Goal: Use online tool/utility: Use online tool/utility

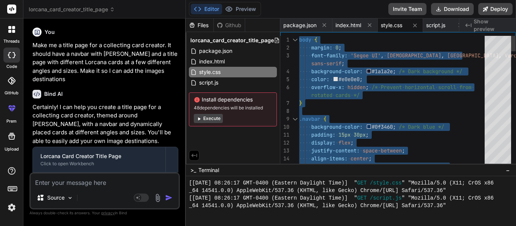
scroll to position [846, 0]
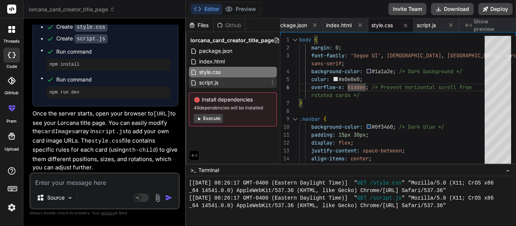
click at [219, 84] on span "script.js" at bounding box center [208, 82] width 21 height 9
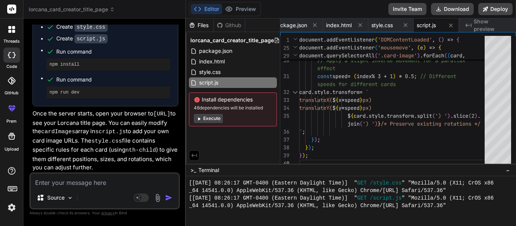
type textarea "join(') ')} /* Preserve existing rotations */ `; }); }); });"
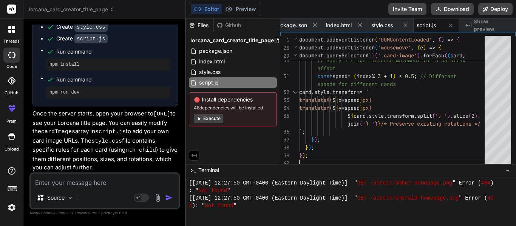
scroll to position [1072, 0]
click at [94, 186] on textarea at bounding box center [105, 181] width 148 height 14
type textarea "A"
type textarea "x"
type textarea "Ad"
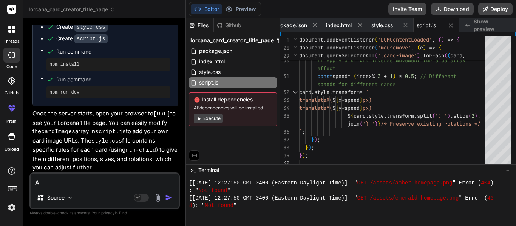
type textarea "x"
type textarea "Add"
type textarea "x"
type textarea "Add"
type textarea "x"
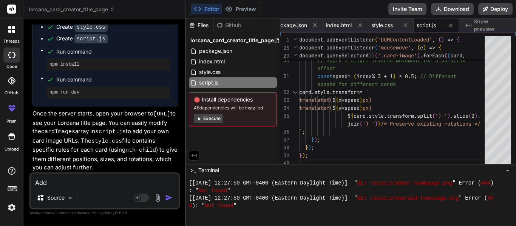
type textarea "Add 5"
type textarea "x"
type textarea "Add 50"
type textarea "x"
type textarea "Add 50"
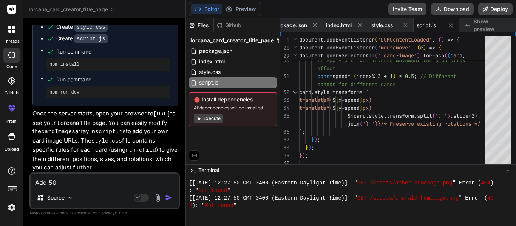
type textarea "x"
type textarea "Add 50 d"
type textarea "x"
type textarea "Add 50 di"
type textarea "x"
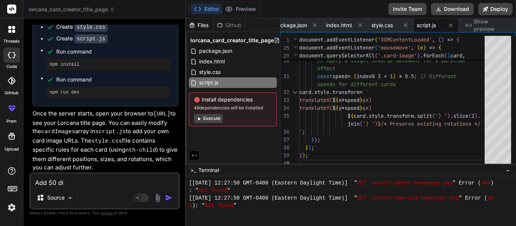
type textarea "Add 50 dif"
type textarea "x"
type textarea "Add 50 diff"
type textarea "x"
type textarea "Add 50 diffe"
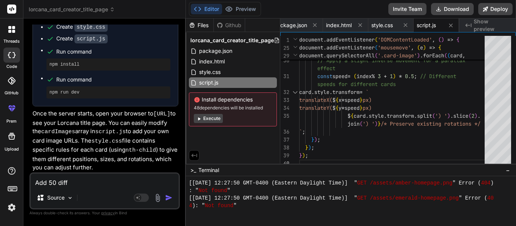
type textarea "x"
type textarea "Add 50 differ"
type textarea "x"
type textarea "Add 50 differe"
type textarea "x"
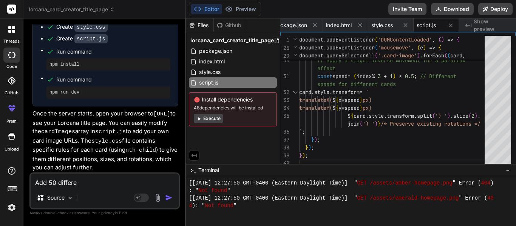
type textarea "Add 50 differen"
type textarea "x"
type textarea "Add 50 different"
type textarea "x"
type textarea "Add 50 different"
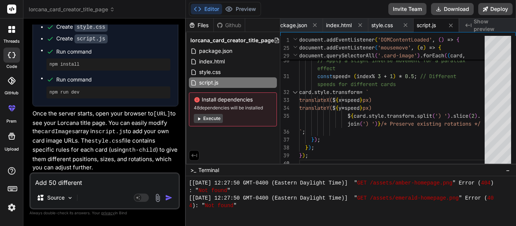
type textarea "x"
type textarea "Add 50 different i"
type textarea "x"
type textarea "Add 50 different im"
type textarea "x"
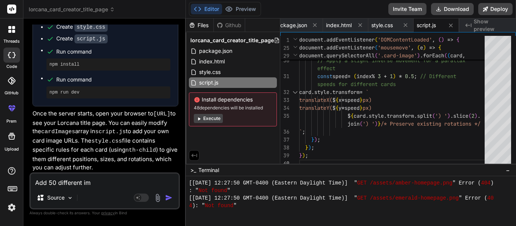
type textarea "Add 50 different ima"
type textarea "x"
type textarea "Add 50 different imag"
type textarea "x"
type textarea "Add 50 different image"
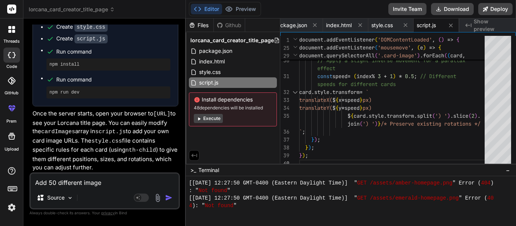
type textarea "x"
type textarea "Add 50 different images"
type textarea "x"
type textarea "Add 0 different images"
type textarea "x"
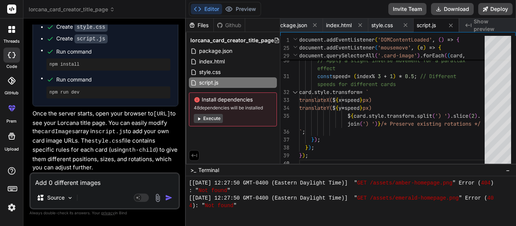
type textarea "Add 60 different images"
type textarea "x"
type textarea "Add 60 different images,"
type textarea "x"
type textarea "Add 60 different images,"
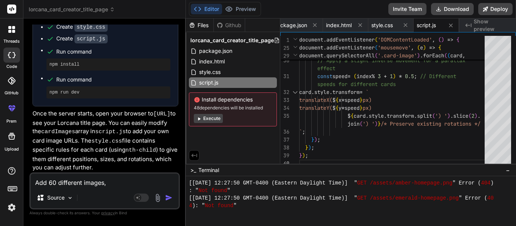
type textarea "x"
type textarea "Add 60 different images, e"
type textarea "x"
type textarea "Add 60 different images, ea"
type textarea "x"
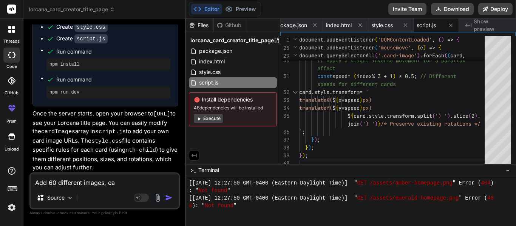
type textarea "Add 60 different images, eac"
type textarea "x"
type textarea "Add 60 different images, each"
type textarea "x"
type textarea "Add 60 different images, each"
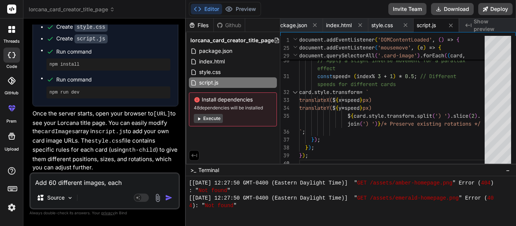
type textarea "x"
type textarea "Add 60 different images, each i"
type textarea "x"
type textarea "Add 60 different images, each"
type textarea "x"
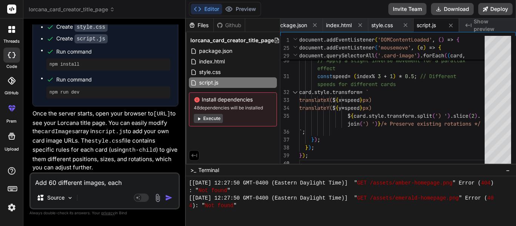
type textarea "Add 60 different images, each o"
type textarea "x"
type textarea "Add 60 different images, each"
type textarea "x"
type textarea "Add 60 different images, each c"
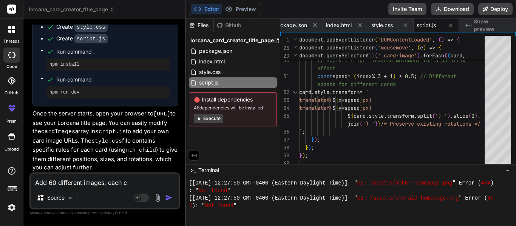
type textarea "x"
type textarea "Add 60 different images, each cl"
type textarea "x"
type textarea "Add 60 different images, each c"
type textarea "x"
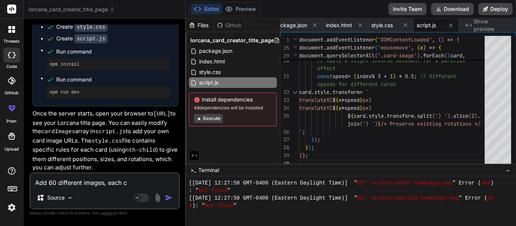
type textarea "Add 60 different images, each"
type textarea "x"
type textarea "Add 60 different images, each c"
type textarea "x"
type textarea "Add 60 different images, each co"
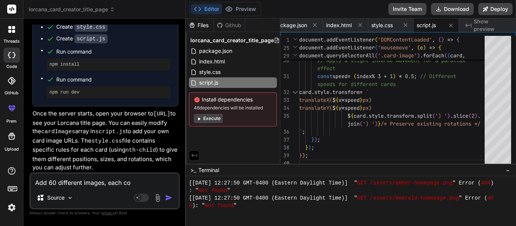
type textarea "x"
type textarea "Add 60 different images, each col"
type textarea "x"
type textarea "Add 60 different images, each colo"
type textarea "x"
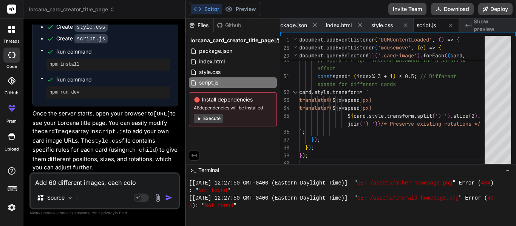
type textarea "Add 60 different images, each color"
type textarea "x"
type textarea "Add 60 different images, each color,"
type textarea "x"
type textarea "Add 60 different images, each color,"
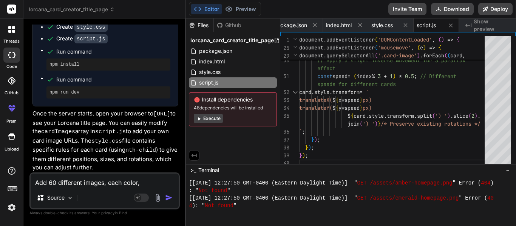
type textarea "x"
type textarea "Add 60 different images, each color, a"
type textarea "x"
type textarea "Add 60 different images, each color, ak"
type textarea "x"
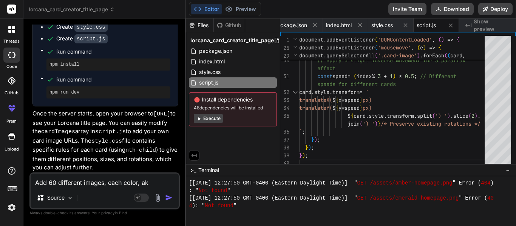
type textarea "Add 60 different images, each color, ake"
type textarea "x"
type textarea "Add 60 different images, each color, ak"
type textarea "x"
type textarea "Add 60 different images, each color, aka"
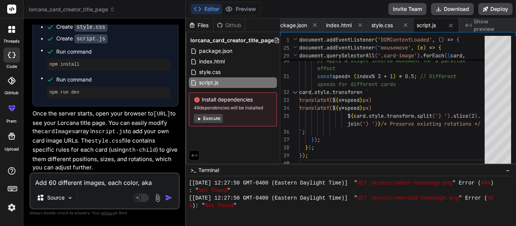
type textarea "x"
type textarea "Add 60 different images, each color, aka"
type textarea "x"
type textarea "Add 60 different images, each color, aka r"
type textarea "x"
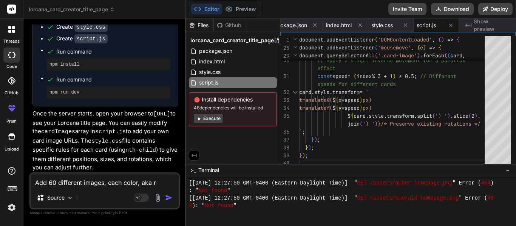
type textarea "Add 60 different images, each color, aka ru"
type textarea "x"
type textarea "Add 60 different images, each color, aka rub"
type textarea "x"
type textarea "Add 60 different images, each color, aka ruby"
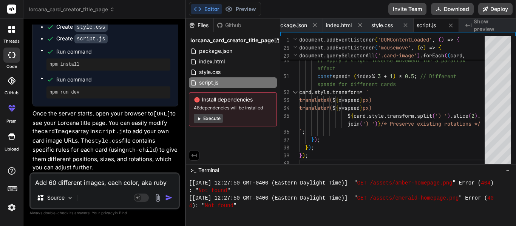
type textarea "x"
type textarea "Add 60 different images, each color, aka ruby,"
type textarea "x"
type textarea "Add 60 different images, each color, aka ruby,"
type textarea "x"
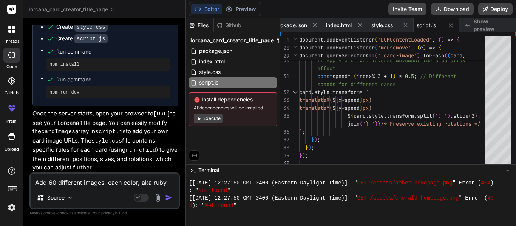
type textarea "Add 60 different images, each color, aka ruby, s"
type textarea "x"
type textarea "Add 60 different images, each color, aka ruby, sa"
type textarea "x"
type textarea "Add 60 different images, each color, aka ruby, sap"
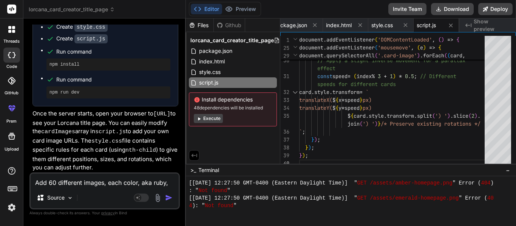
type textarea "x"
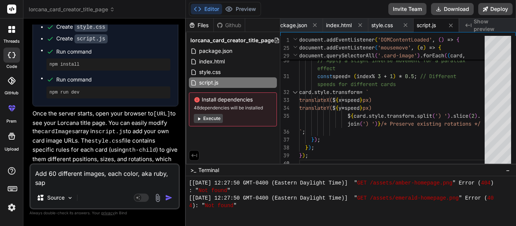
type textarea "Add 60 different images, each color, aka ruby, [PERSON_NAME]"
type textarea "x"
type textarea "Add 60 different images, each color, aka ruby, sapph"
type textarea "x"
type textarea "Add 60 different images, each color, aka ruby, sapphi"
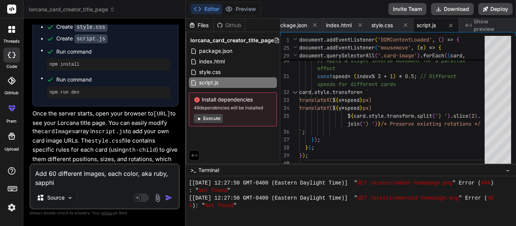
type textarea "x"
type textarea "Add 60 different images, each color, aka ruby, sapphir"
type textarea "x"
type textarea "Add 60 different images, each color, aka ruby, sapphire"
type textarea "x"
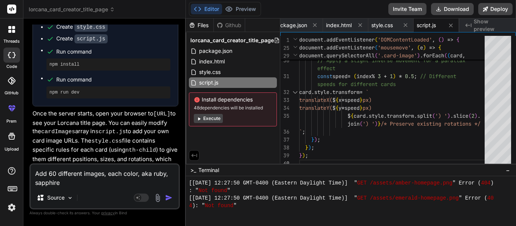
type textarea "Add 60 different images, each color, aka ruby, sapphire,"
type textarea "x"
type textarea "Add 60 different images, each color, aka ruby, sapphire,"
type textarea "x"
type textarea "Add 60 different images, each color, aka ruby, sapphire, e"
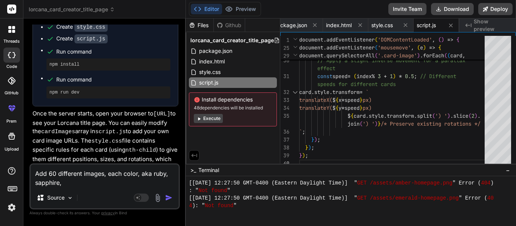
type textarea "x"
type textarea "Add 60 different images, each color, aka ruby, sapphire, et"
type textarea "x"
type textarea "Add 60 different images, each color, aka ruby, sapphire, etc"
type textarea "x"
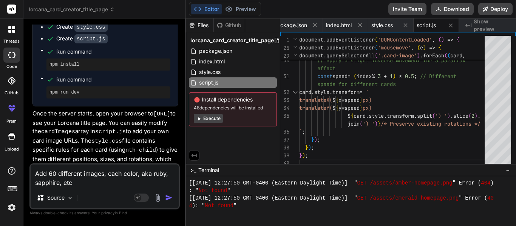
type textarea "Add 60 different images, each color, aka ruby, sapphire, etc."
type textarea "x"
type textarea "Add 60 different images, each color, aka ruby, sapphire, etc."
type textarea "x"
type textarea "Add 60 different images, each color, aka ruby, sapphire, etc. s"
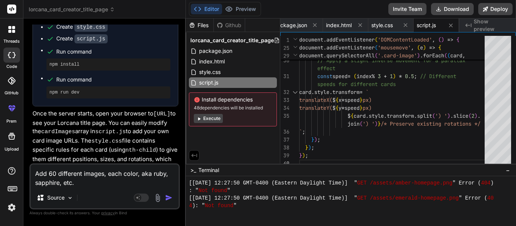
type textarea "x"
type textarea "Add 60 different images, each color, aka ruby, sapphire, etc. sh"
type textarea "x"
type textarea "Add 60 different images, each color, aka ruby, sapphire, etc. sho"
type textarea "x"
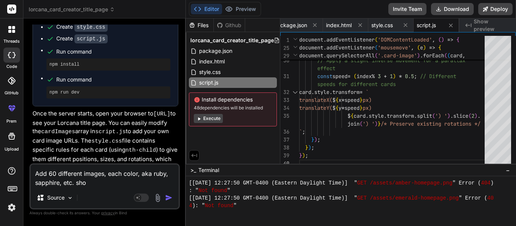
type textarea "Add 60 different images, each color, aka ruby, sapphire, etc. shou"
type textarea "x"
type textarea "Add 60 different images, each color, aka ruby, sapphire, etc. [GEOGRAPHIC_DATA]"
type textarea "x"
type textarea "Add 60 different images, each color, aka ruby, sapphire, etc. should"
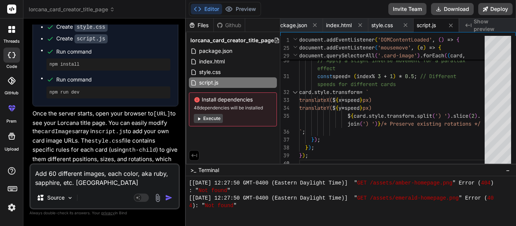
type textarea "x"
type textarea "Add 60 different images, each color, aka ruby, sapphire, etc. should"
type textarea "x"
type textarea "Add 60 different images, each color, aka ruby, sapphire, etc. should h"
type textarea "x"
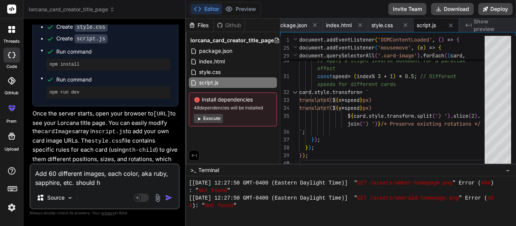
type textarea "Add 60 different images, each color, aka ruby, sapphire, etc. should ha"
type textarea "x"
type textarea "Add 60 different images, each color, aka ruby, sapphire, etc. should hav"
type textarea "x"
type textarea "Add 60 different images, each color, aka ruby, sapphire, etc. should have"
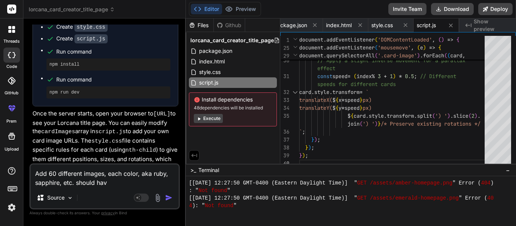
type textarea "x"
type textarea "Add 60 different images, each color, aka ruby, sapphire, etc. should have"
type textarea "x"
type textarea "Add 60 different images, each color, aka ruby, sapphire, etc. should have 1"
type textarea "x"
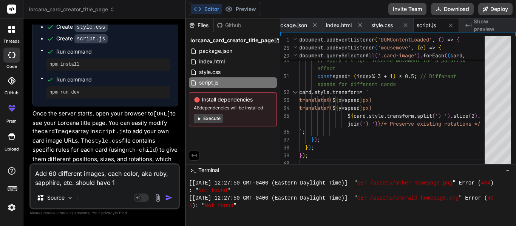
type textarea "Add 60 different images, each color, aka ruby, sapphire, etc. should have 10"
type textarea "x"
type textarea "Add 60 different images, each color, aka ruby, sapphire, etc. should have 10"
type textarea "x"
type textarea "Add 60 different images, each color, aka ruby, sapphire, etc. should have 10 e"
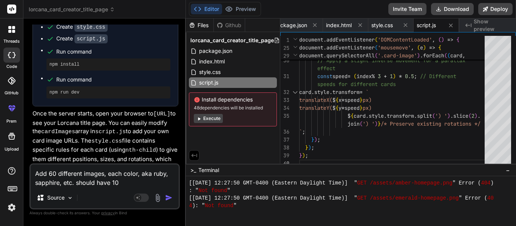
type textarea "x"
type textarea "Add 60 different images, each color, aka ruby, sapphire, etc. should have 10 ea"
type textarea "x"
type textarea "Add 60 different images, each color, aka ruby, sapphire, etc. should have 10 eac"
type textarea "x"
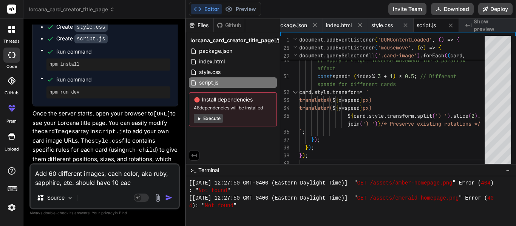
type textarea "Add 60 different images, each color, aka ruby, sapphire, etc. should have 10 ea…"
type textarea "x"
type textarea "Add 60 different images, each color, aka ruby, sapphire, etc. should have 10 ea…"
type textarea "x"
type textarea "Add 60 different images, each color, aka ruby, sapphire, etc. should have 10 ea…"
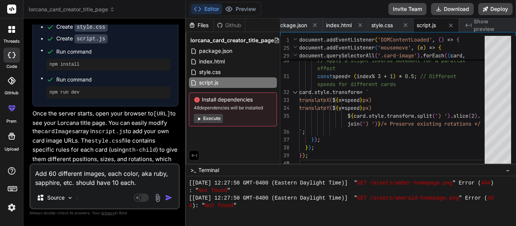
type textarea "x"
type textarea "Add 60 different images, each color, aka ruby, sapphire, etc. should have 10 ea…"
type textarea "x"
type textarea "Add 60 different images, each color, aka ruby, sapphire, etc. should have 10 ea…"
type textarea "x"
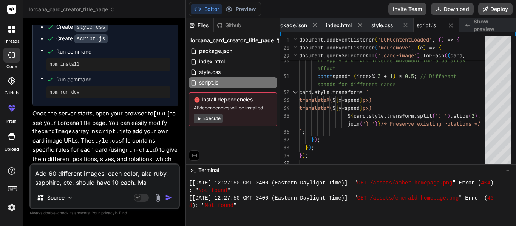
type textarea "Add 60 different images, each color, aka ruby, sapphire, etc. should have 10 ea…"
type textarea "x"
type textarea "Add 60 different images, each color, aka ruby, sapphire, etc. should have 10 ea…"
type textarea "x"
type textarea "Add 60 different images, each color, aka ruby, sapphire, etc. should have 10 ea…"
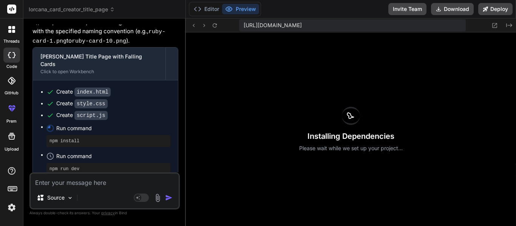
scroll to position [594, 0]
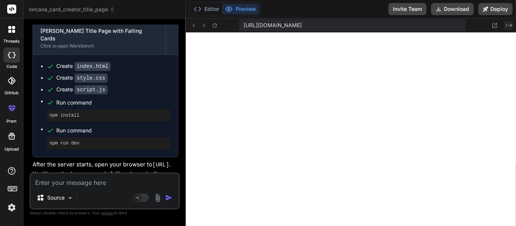
click at [508, 27] on icon "Created with Pixso." at bounding box center [509, 25] width 6 height 6
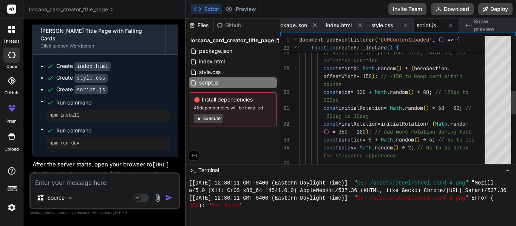
scroll to position [2605, 0]
click at [390, 103] on div "img . classList . add ( 'falling-card' ) ; // Random initial position, size, ro…" at bounding box center [394, 96] width 190 height 745
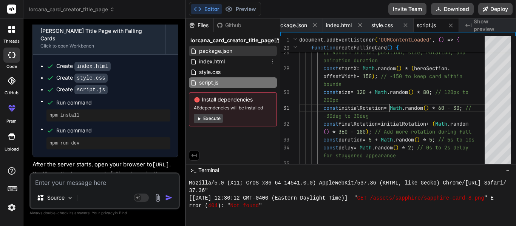
scroll to position [2718, 0]
click at [204, 53] on span "package.json" at bounding box center [215, 50] width 35 height 9
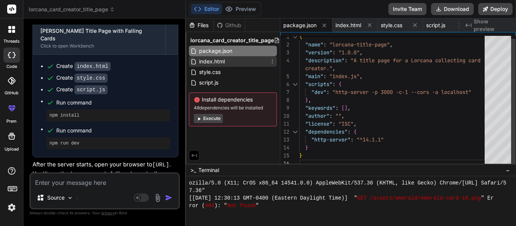
click at [213, 63] on span "index.html" at bounding box center [211, 61] width 27 height 9
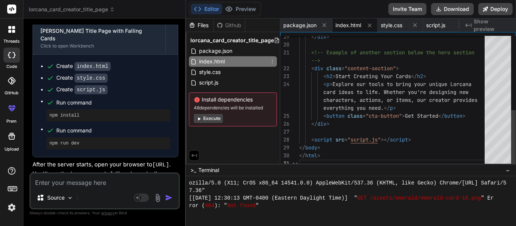
scroll to position [2794, 0]
click at [347, 86] on div "</ div > <!-- Example of another section below the hero sec tion --> < div clas…" at bounding box center [394, 16] width 190 height 301
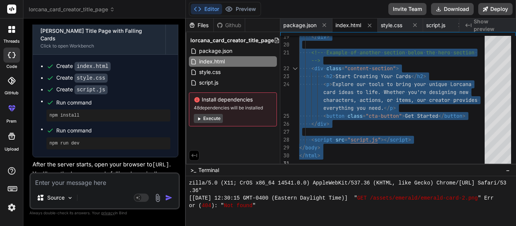
scroll to position [2907, 0]
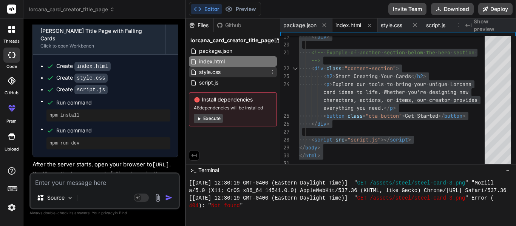
click at [252, 76] on div "style.css" at bounding box center [233, 72] width 88 height 11
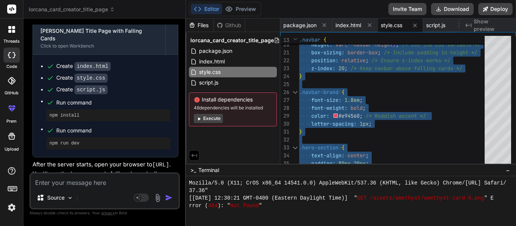
scroll to position [3201, 0]
click at [219, 90] on div "lorcana_card_creator_title_page package.json index.html style.css script.js Ins…" at bounding box center [233, 80] width 94 height 97
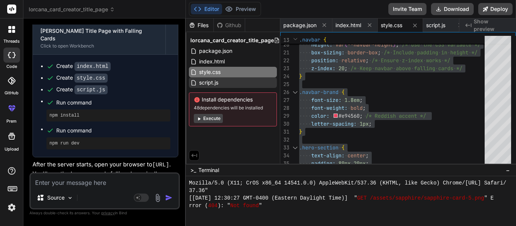
scroll to position [3481, 0]
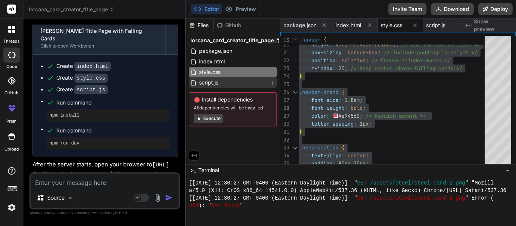
click at [216, 86] on span "script.js" at bounding box center [208, 82] width 21 height 9
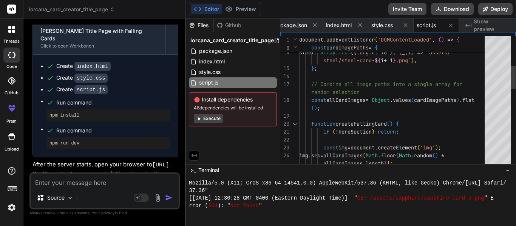
scroll to position [3556, 0]
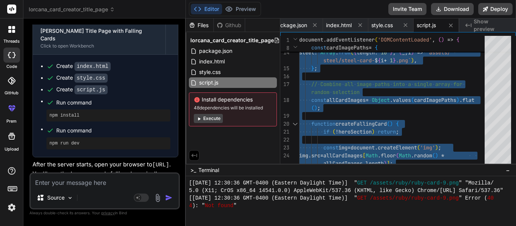
scroll to position [3918, 0]
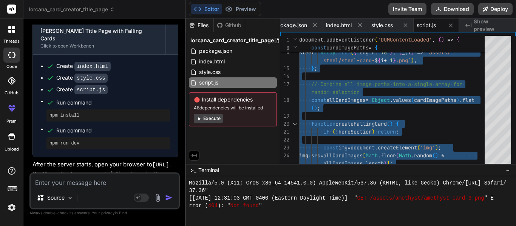
click at [71, 182] on textarea at bounding box center [105, 181] width 148 height 14
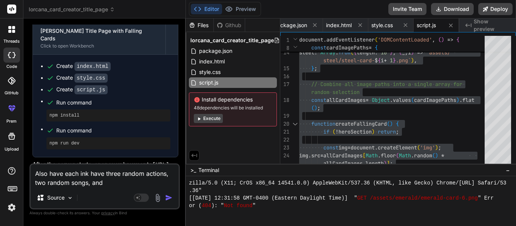
scroll to position [7550, 0]
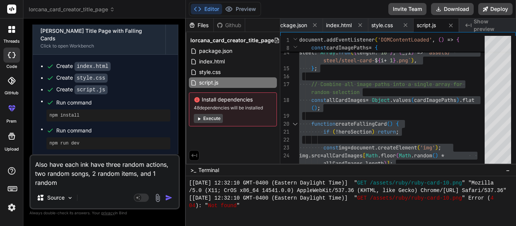
click at [94, 172] on textarea "Also have each ink have three random actions, two random songs, 2 random items,…" at bounding box center [105, 172] width 148 height 32
click at [156, 174] on textarea "Also have each ink have three random actions, two random songs, 3 random items,…" at bounding box center [105, 172] width 148 height 32
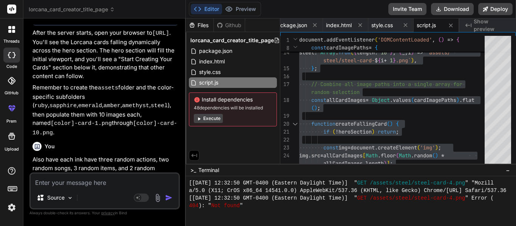
scroll to position [775, 0]
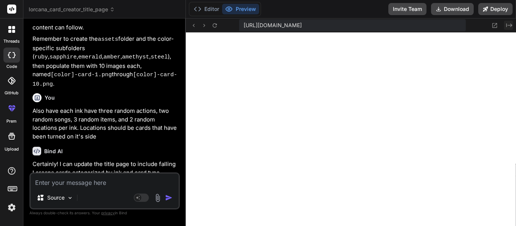
click at [506, 24] on icon at bounding box center [509, 25] width 6 height 4
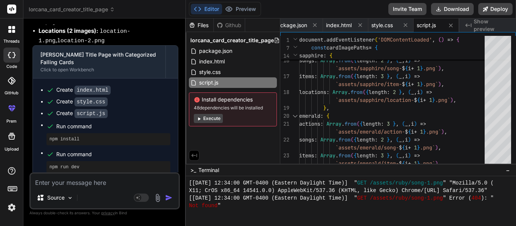
scroll to position [1091, 0]
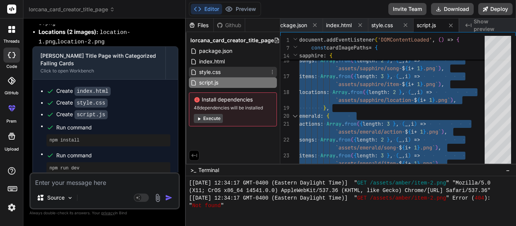
click at [224, 72] on div "style.css" at bounding box center [233, 72] width 88 height 11
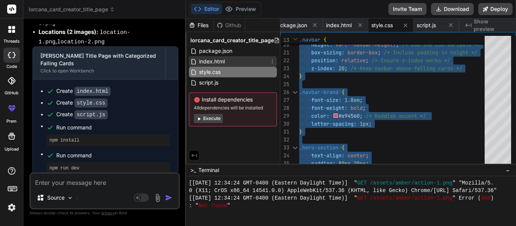
click at [220, 63] on span "index.html" at bounding box center [211, 61] width 27 height 9
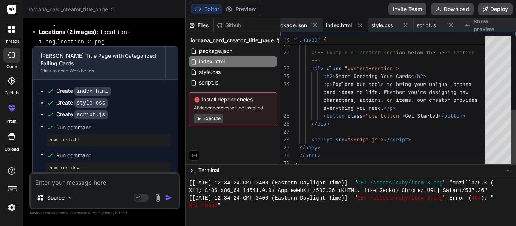
click at [340, 91] on div "</ div > <!-- Example of another section below the hero sec tion < div class = …" at bounding box center [394, 16] width 190 height 301
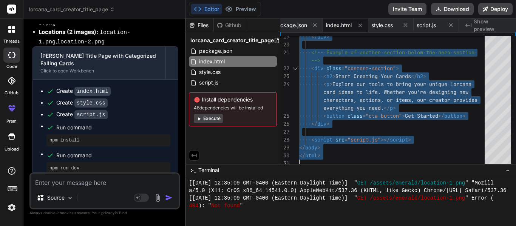
click at [40, 188] on div "Source Agent Mode. When this toggle is activated, AI automatically makes decisi…" at bounding box center [104, 191] width 150 height 37
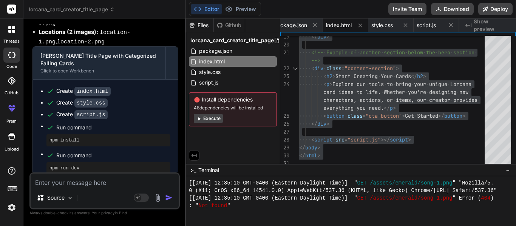
click at [48, 182] on textarea at bounding box center [105, 181] width 148 height 14
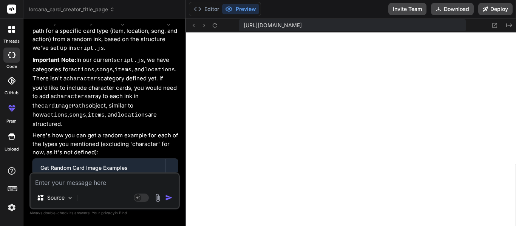
scroll to position [1369, 0]
click at [506, 25] on icon at bounding box center [509, 25] width 6 height 4
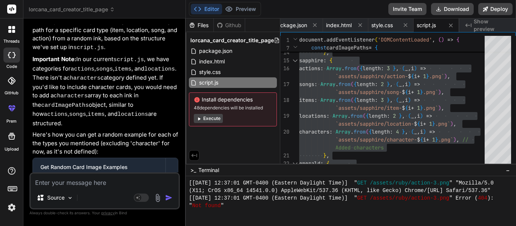
click at [76, 185] on textarea at bounding box center [105, 181] width 148 height 14
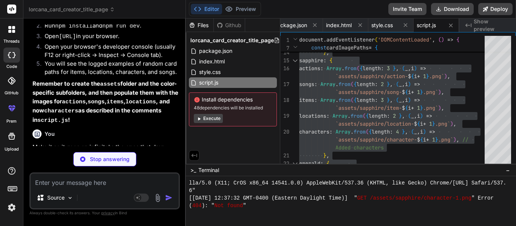
scroll to position [1993, 0]
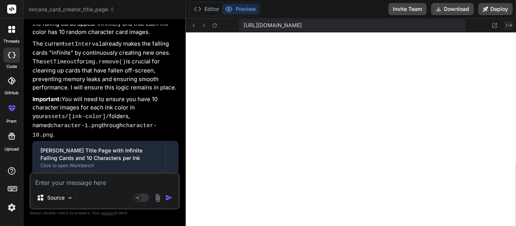
click at [509, 26] on icon "Created with Pixso." at bounding box center [509, 25] width 6 height 6
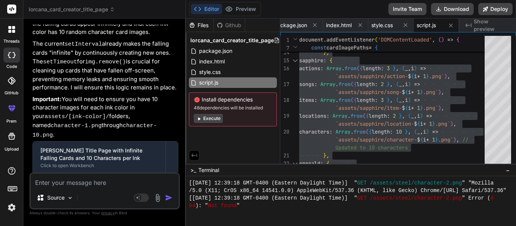
click at [71, 188] on div "Source Agent Mode. When this toggle is activated, AI automatically makes decisi…" at bounding box center [104, 191] width 150 height 37
click at [70, 187] on textarea at bounding box center [105, 181] width 148 height 14
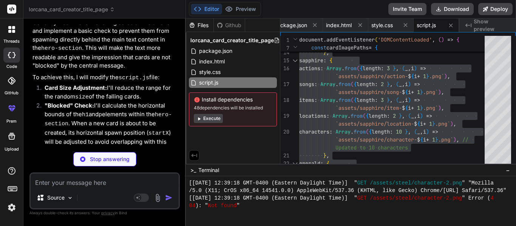
scroll to position [2551, 0]
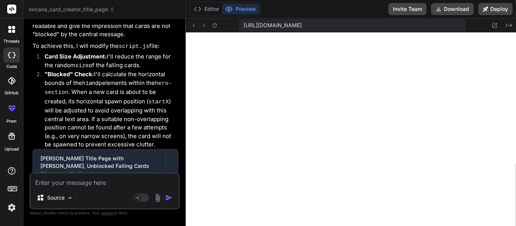
click at [504, 29] on div "Created with Pixso." at bounding box center [498, 25] width 27 height 9
click at [507, 28] on button "Created with Pixso." at bounding box center [508, 25] width 9 height 9
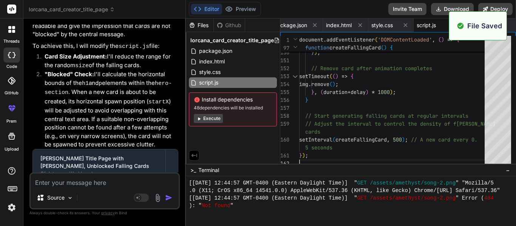
click at [70, 188] on div "Source Agent Mode. When this toggle is activated, AI automatically makes decisi…" at bounding box center [104, 191] width 150 height 37
click at [64, 183] on textarea at bounding box center [105, 181] width 148 height 14
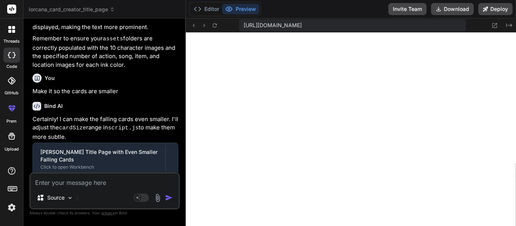
scroll to position [2829, 0]
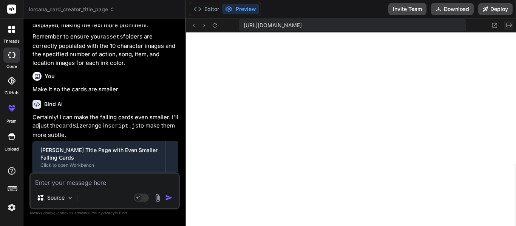
click at [505, 25] on button "Created with Pixso." at bounding box center [508, 25] width 9 height 9
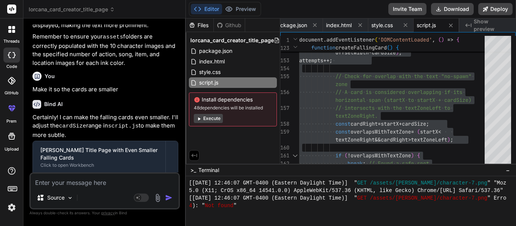
click at [73, 182] on textarea at bounding box center [105, 181] width 148 height 14
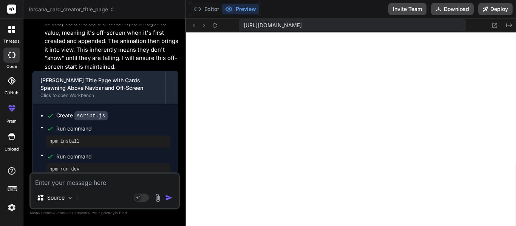
scroll to position [3442, 0]
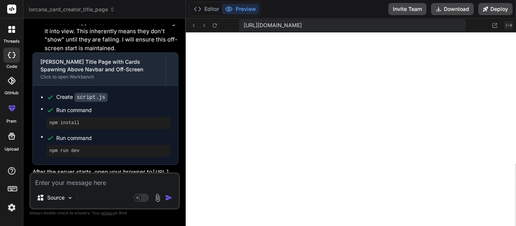
click at [508, 22] on icon "Created with Pixso." at bounding box center [509, 25] width 6 height 6
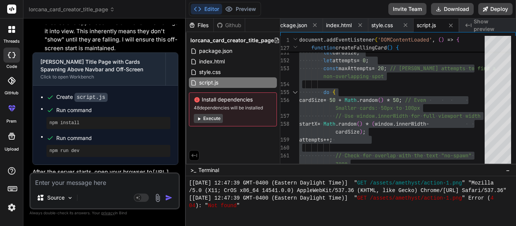
click at [69, 181] on textarea at bounding box center [105, 181] width 148 height 14
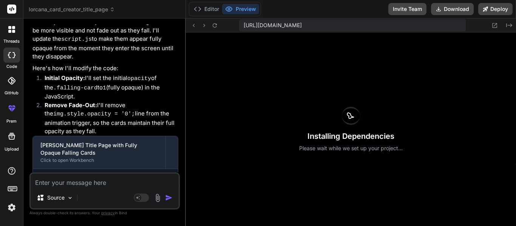
scroll to position [3754, 0]
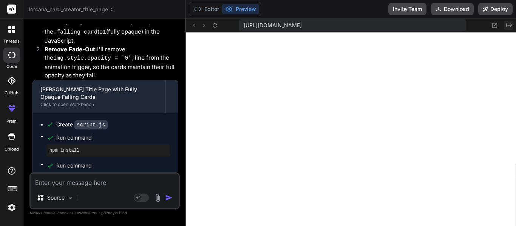
click at [506, 24] on icon "Created with Pixso." at bounding box center [509, 25] width 6 height 6
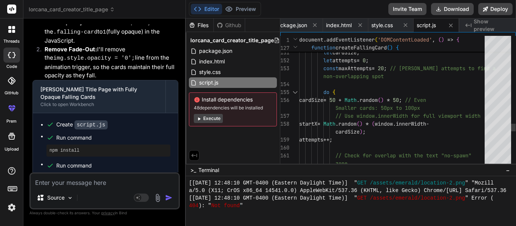
click at [48, 195] on p "Source" at bounding box center [55, 198] width 17 height 8
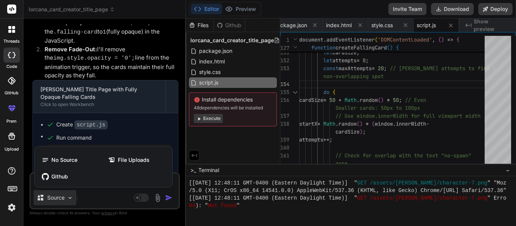
click at [97, 196] on div at bounding box center [258, 113] width 516 height 226
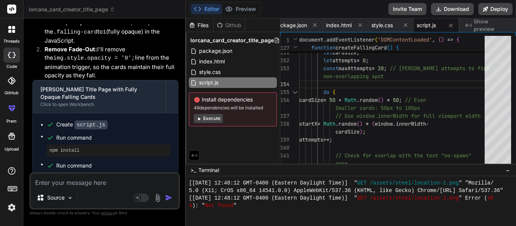
click at [82, 186] on textarea at bounding box center [105, 181] width 148 height 14
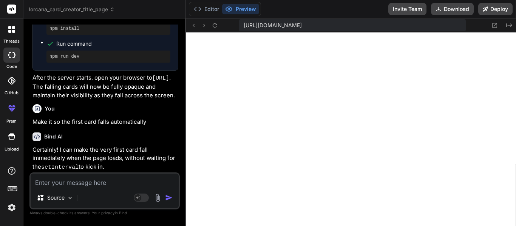
scroll to position [3880, 0]
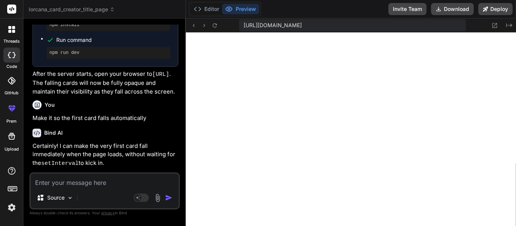
click at [103, 177] on textarea at bounding box center [105, 181] width 148 height 14
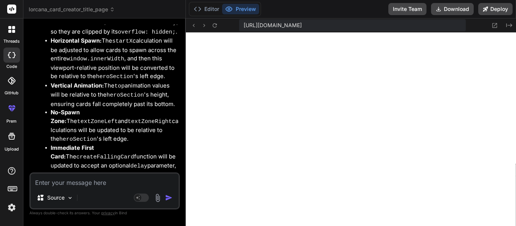
scroll to position [4632, 0]
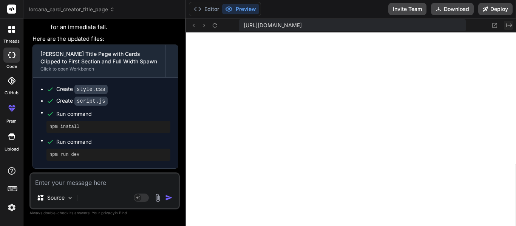
click at [508, 26] on icon "Created with Pixso." at bounding box center [509, 25] width 6 height 6
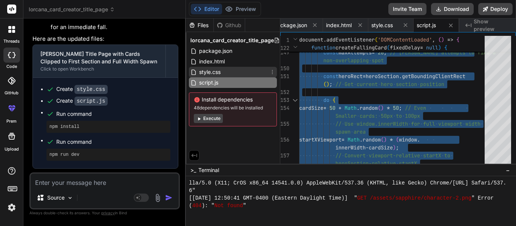
click at [215, 73] on span "style.css" at bounding box center [209, 72] width 23 height 9
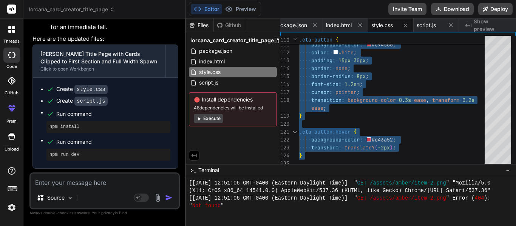
click at [85, 184] on textarea at bounding box center [105, 181] width 148 height 14
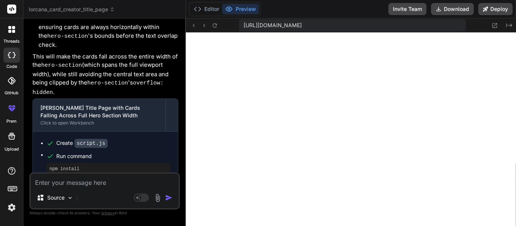
scroll to position [5066, 0]
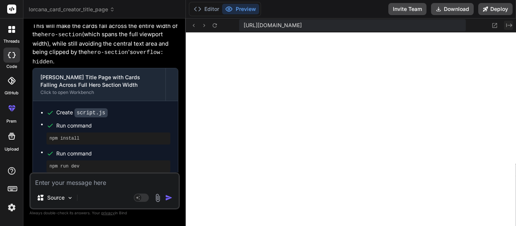
click at [508, 24] on icon "Created with Pixso." at bounding box center [509, 25] width 6 height 6
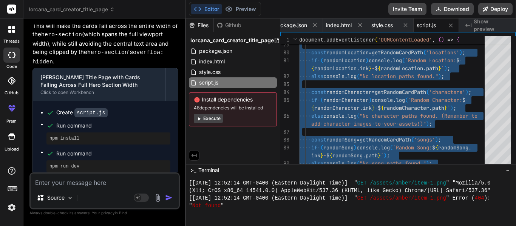
click at [88, 179] on textarea at bounding box center [105, 181] width 148 height 14
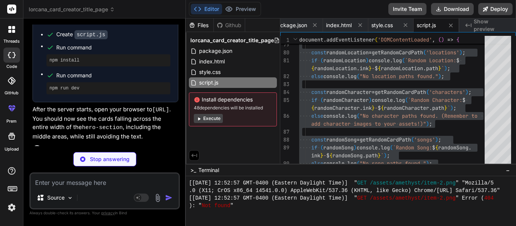
scroll to position [5391, 0]
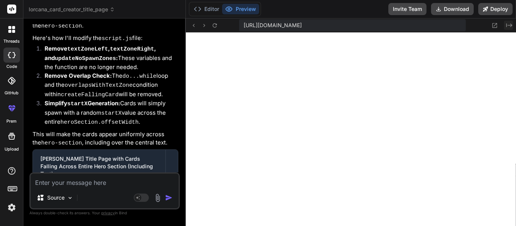
click at [507, 25] on icon "Created with Pixso." at bounding box center [509, 25] width 6 height 6
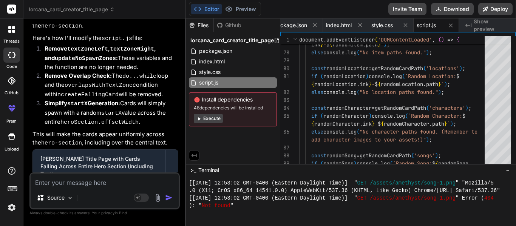
click at [475, 19] on div "Created with Pixso. Show preview" at bounding box center [487, 25] width 57 height 14
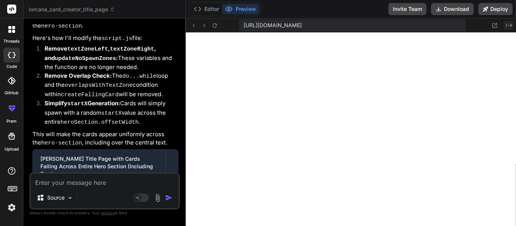
click at [506, 23] on icon "Created with Pixso." at bounding box center [509, 25] width 6 height 6
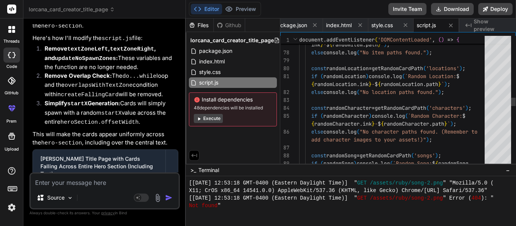
click at [330, 106] on div "else console . log ( "No item paths found." ) ; const randomLocation = getRando…" at bounding box center [394, 96] width 190 height 2061
